Goal: Navigation & Orientation: Find specific page/section

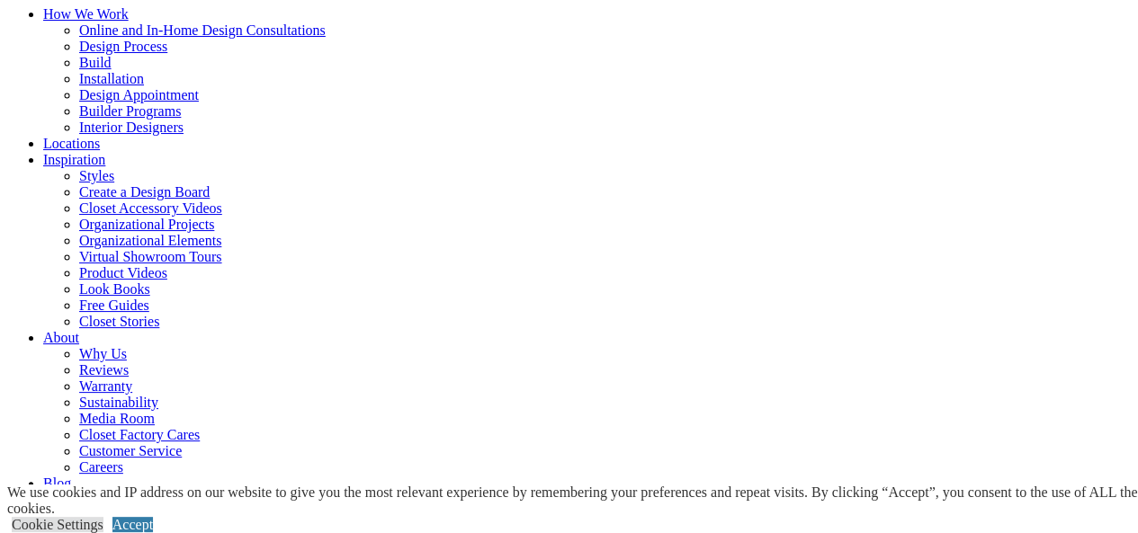
scroll to position [180, 0]
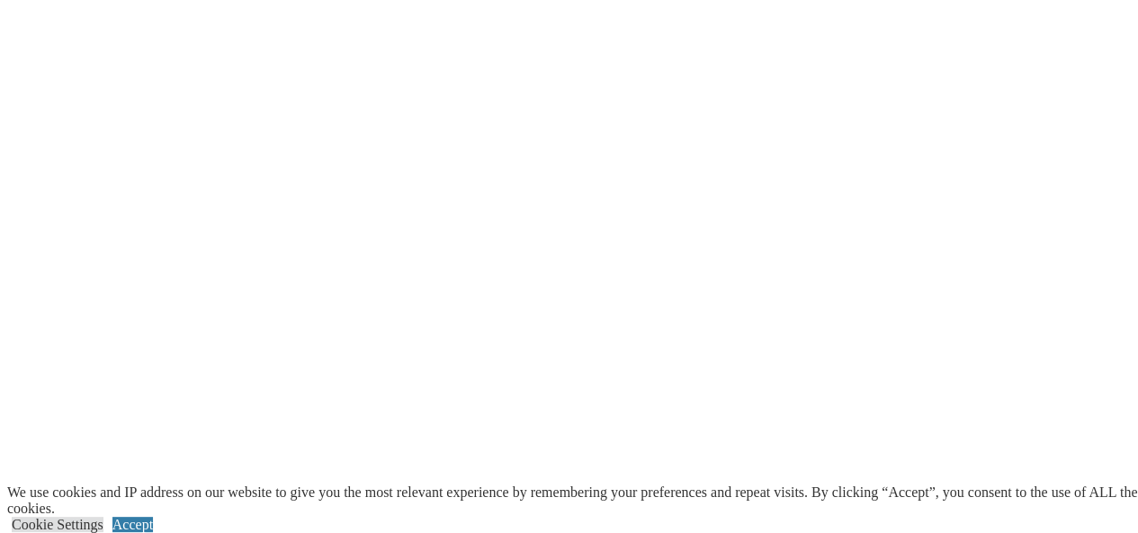
scroll to position [4408, 0]
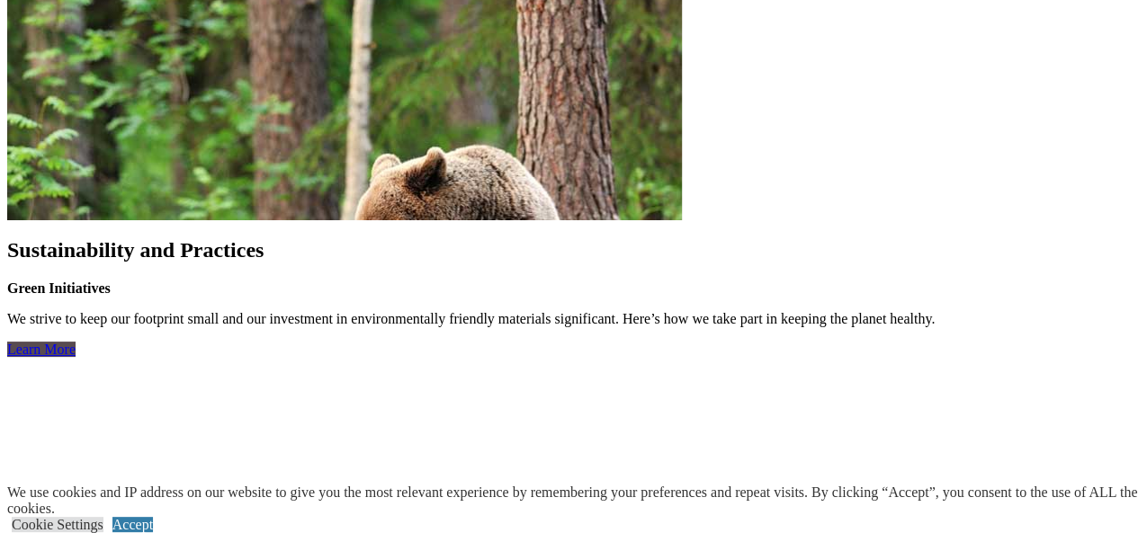
scroll to position [4768, 0]
